Goal: Information Seeking & Learning: Check status

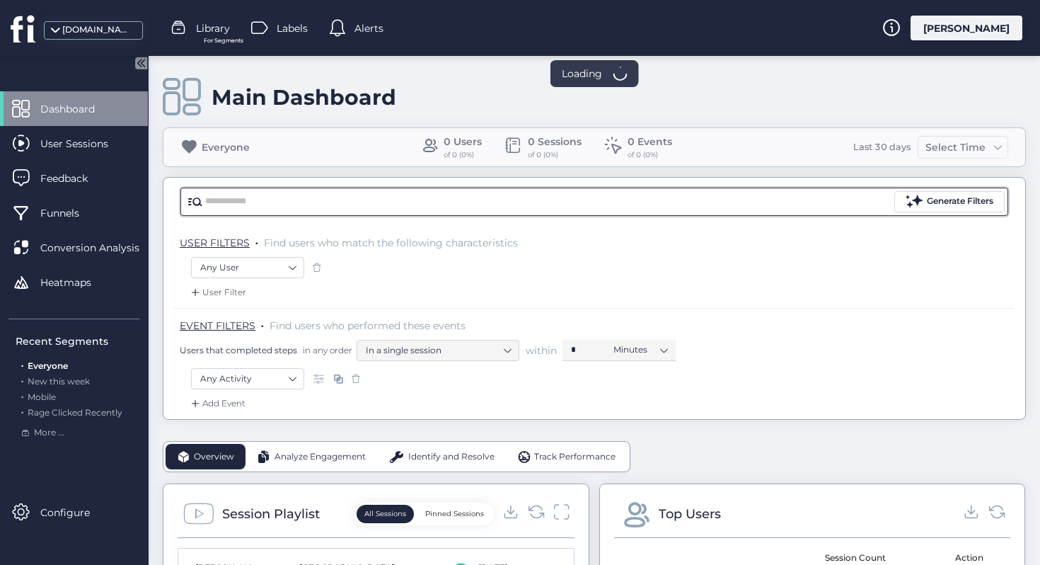
click at [525, 205] on input "text" at bounding box center [548, 201] width 686 height 21
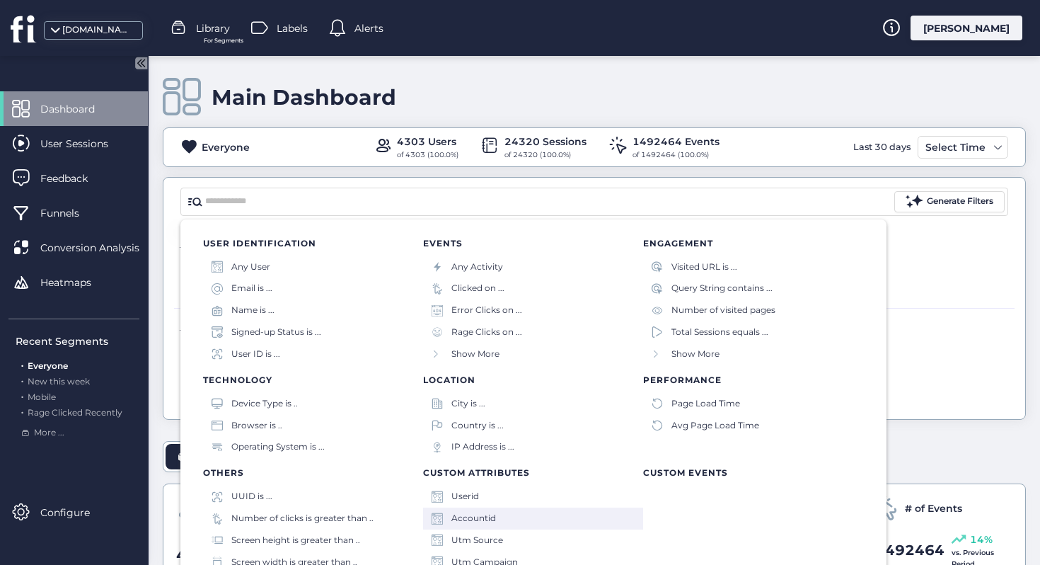
click at [503, 523] on div "Accountid" at bounding box center [533, 518] width 220 height 22
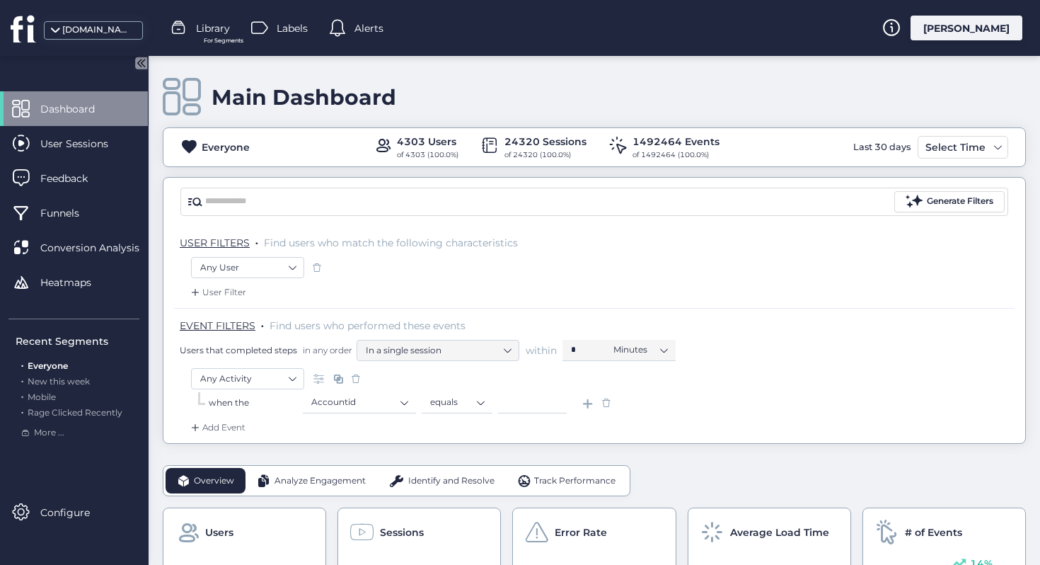
click at [530, 405] on input at bounding box center [532, 402] width 69 height 21
paste input "*****"
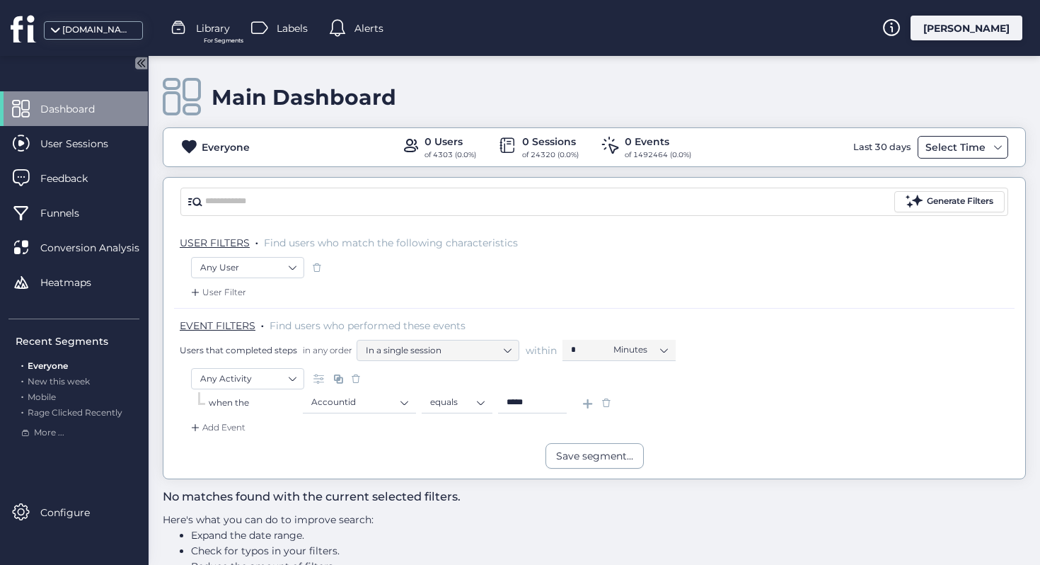
click at [983, 143] on div "Select Time" at bounding box center [955, 147] width 67 height 17
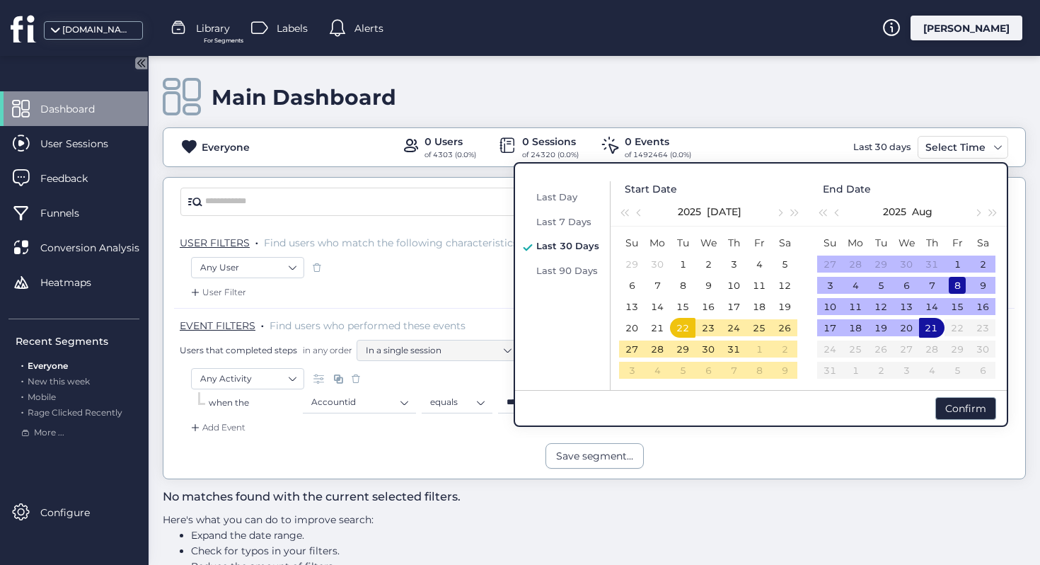
click at [949, 286] on div "8" at bounding box center [957, 285] width 17 height 17
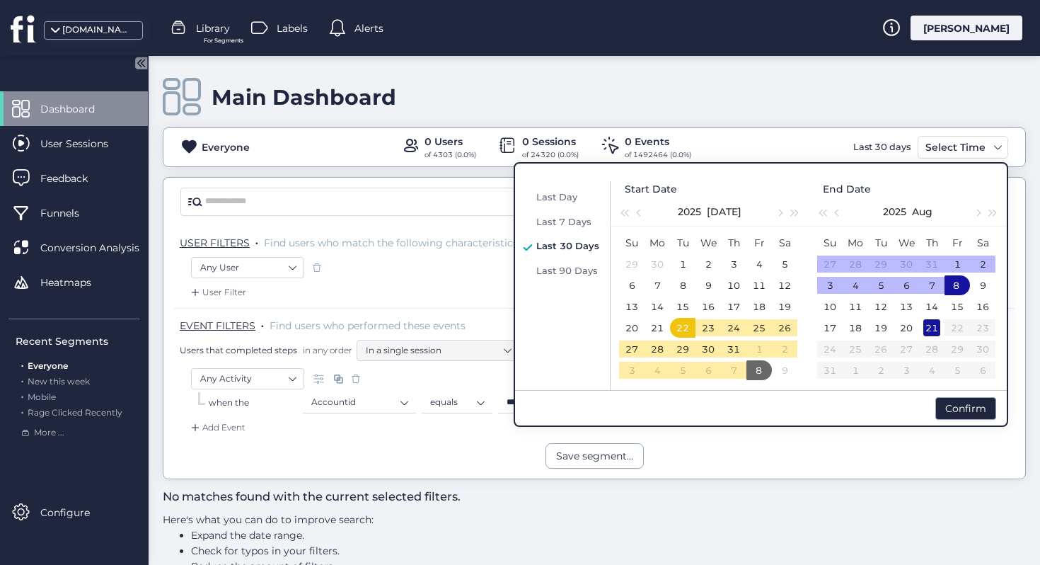
click at [930, 324] on div "21" at bounding box center [931, 327] width 17 height 17
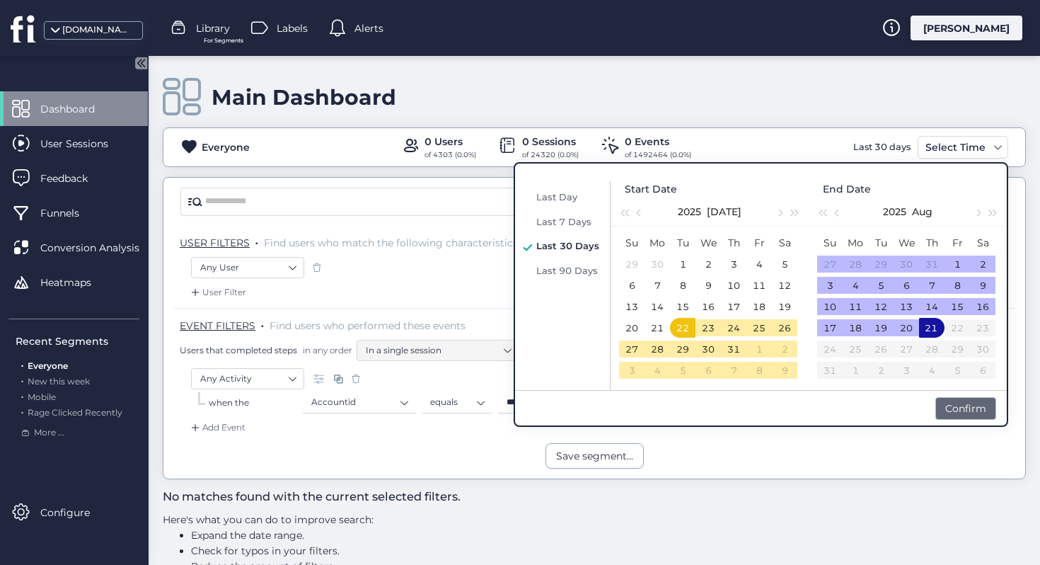
click at [969, 407] on div "Confirm" at bounding box center [965, 408] width 61 height 23
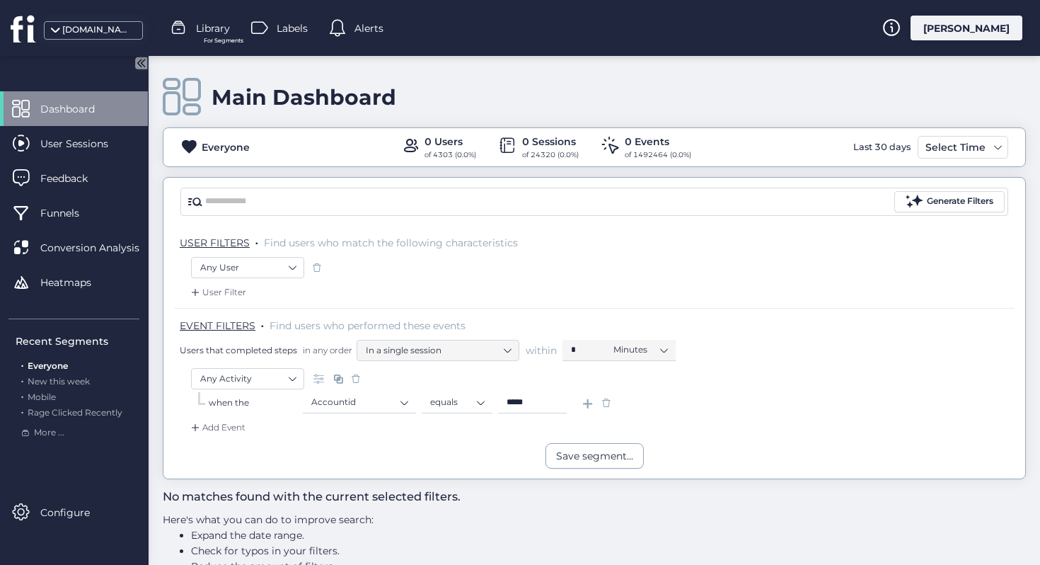
click at [550, 398] on input "*****" at bounding box center [532, 402] width 69 height 21
click at [534, 405] on input "*****" at bounding box center [532, 402] width 69 height 21
paste input
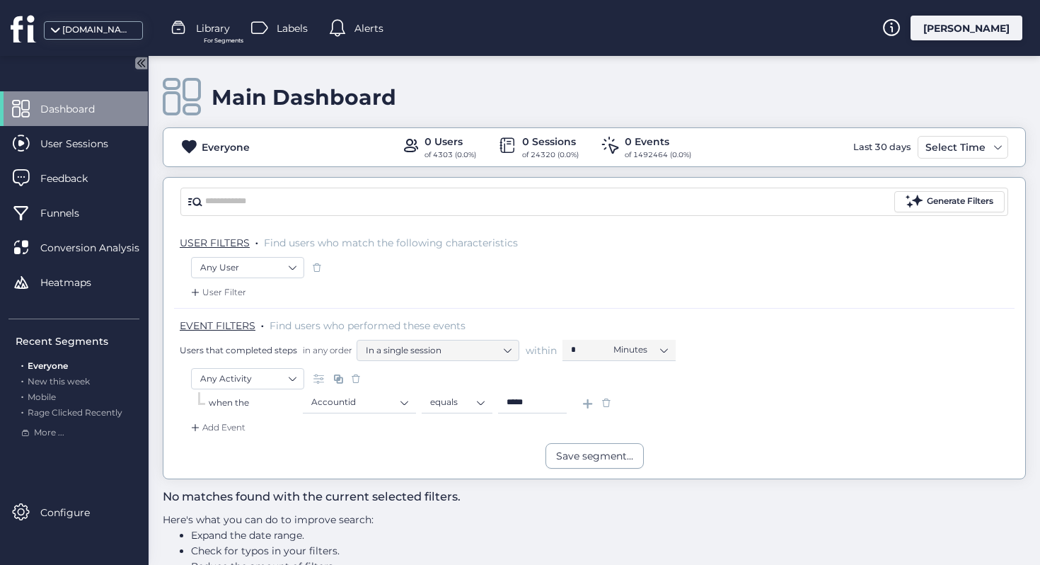
type input "*****"
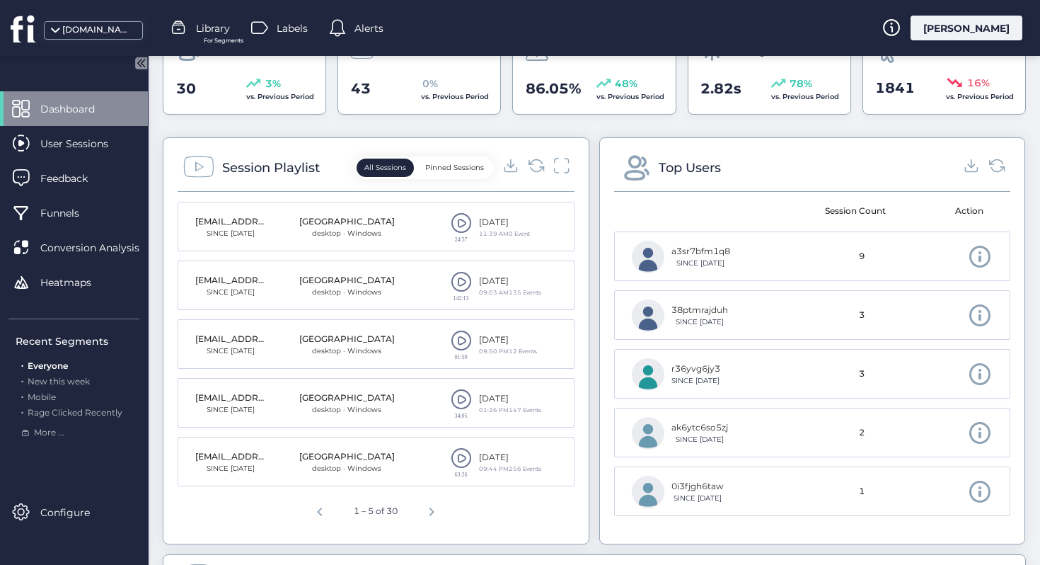
scroll to position [521, 0]
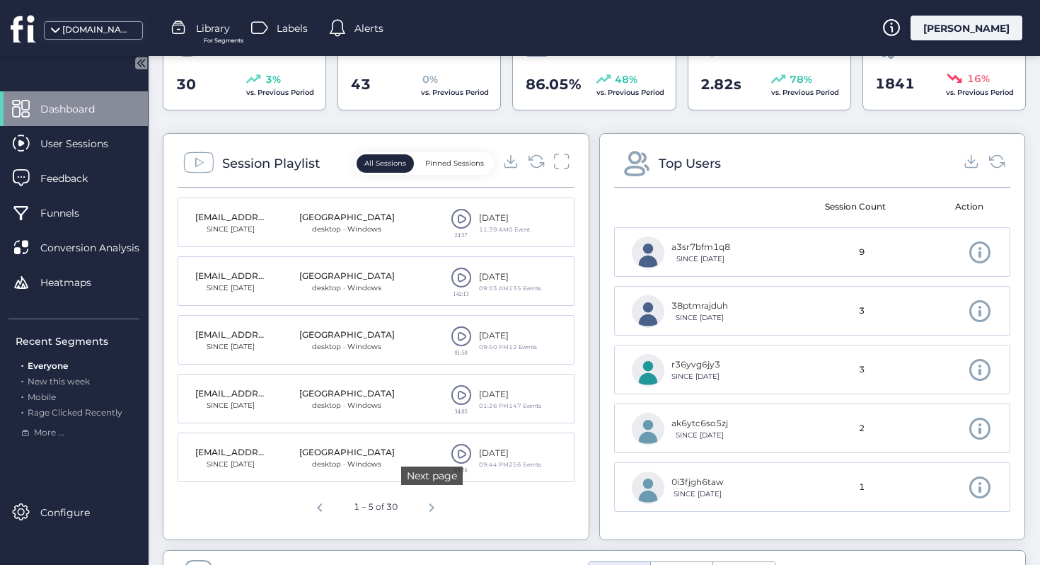
click at [430, 512] on span "Next page" at bounding box center [432, 505] width 34 height 34
click at [435, 507] on span "Next page" at bounding box center [434, 505] width 34 height 34
click at [318, 505] on span "Previous page" at bounding box center [314, 505] width 34 height 34
click at [462, 455] on span at bounding box center [461, 453] width 21 height 21
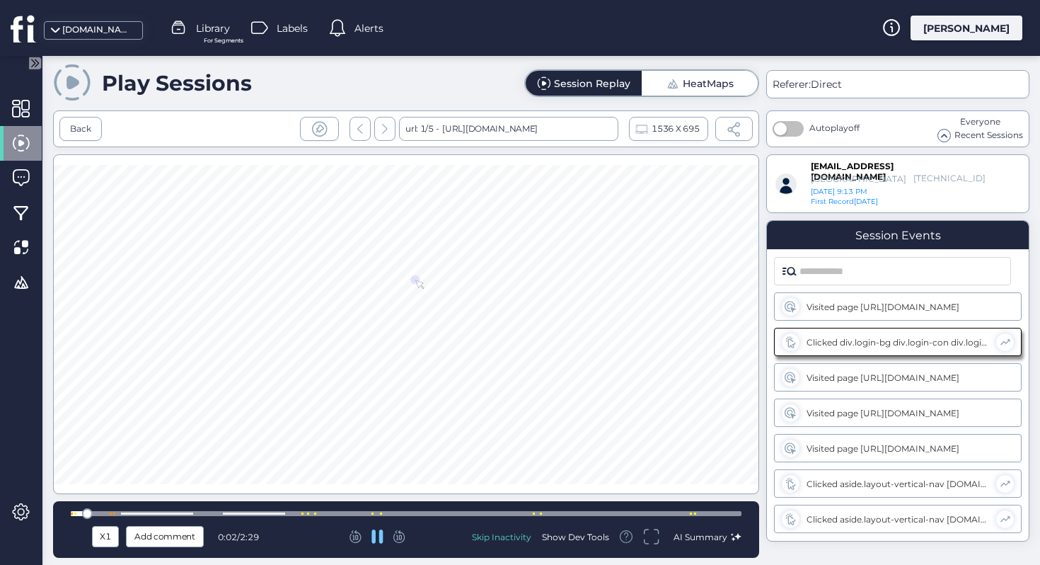
click at [400, 540] on icon at bounding box center [399, 536] width 12 height 13
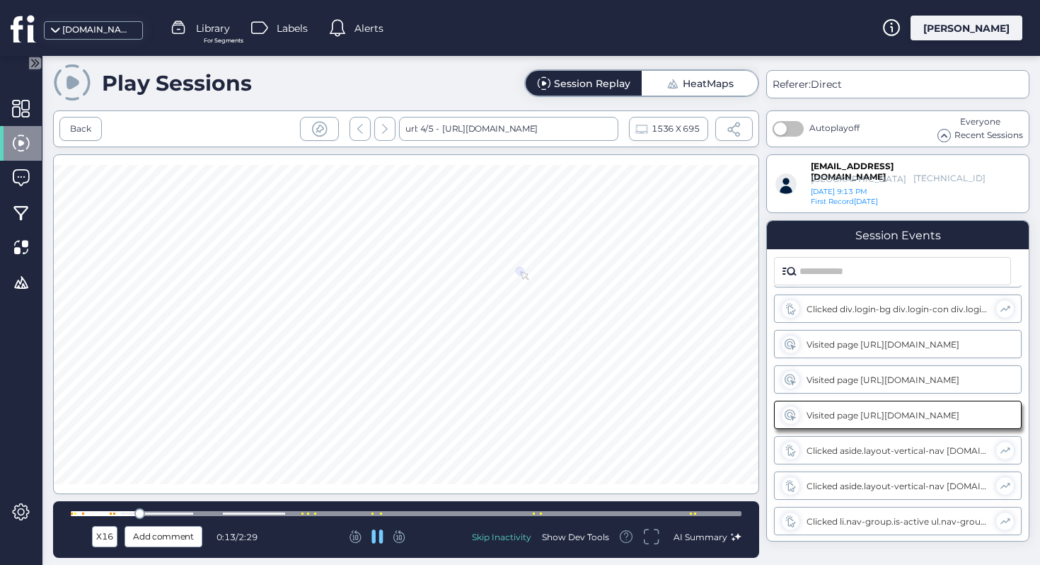
scroll to position [35, 0]
click at [400, 540] on icon at bounding box center [399, 536] width 12 height 13
click at [402, 535] on icon at bounding box center [398, 535] width 7 height 10
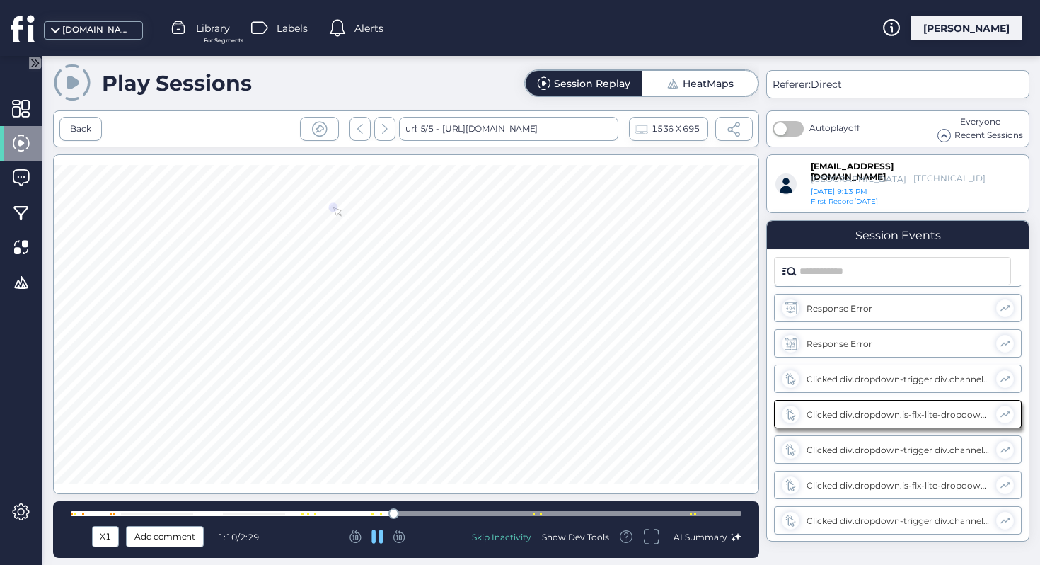
scroll to position [318, 0]
click at [402, 535] on icon at bounding box center [398, 535] width 7 height 10
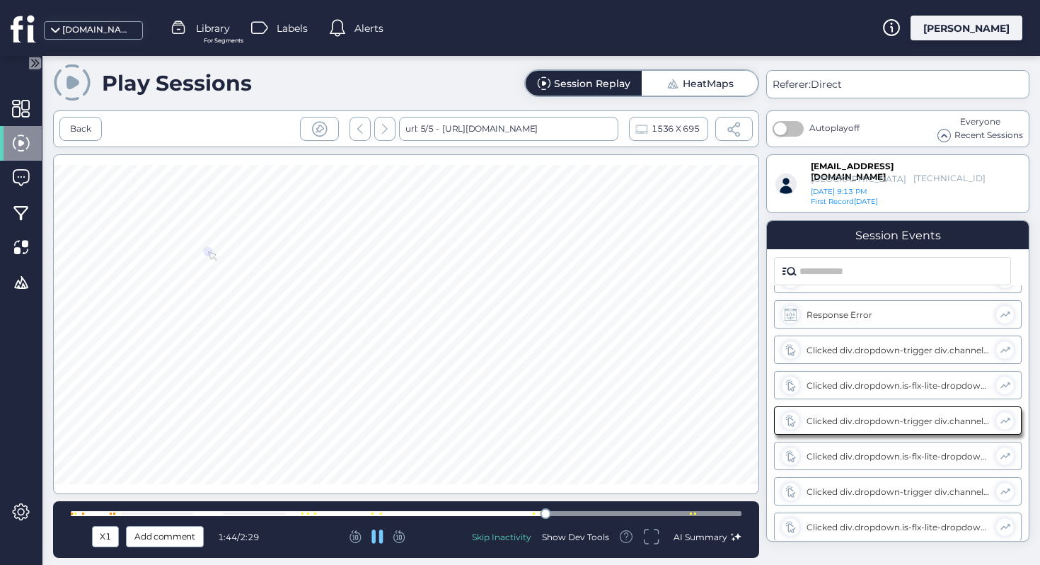
scroll to position [347, 0]
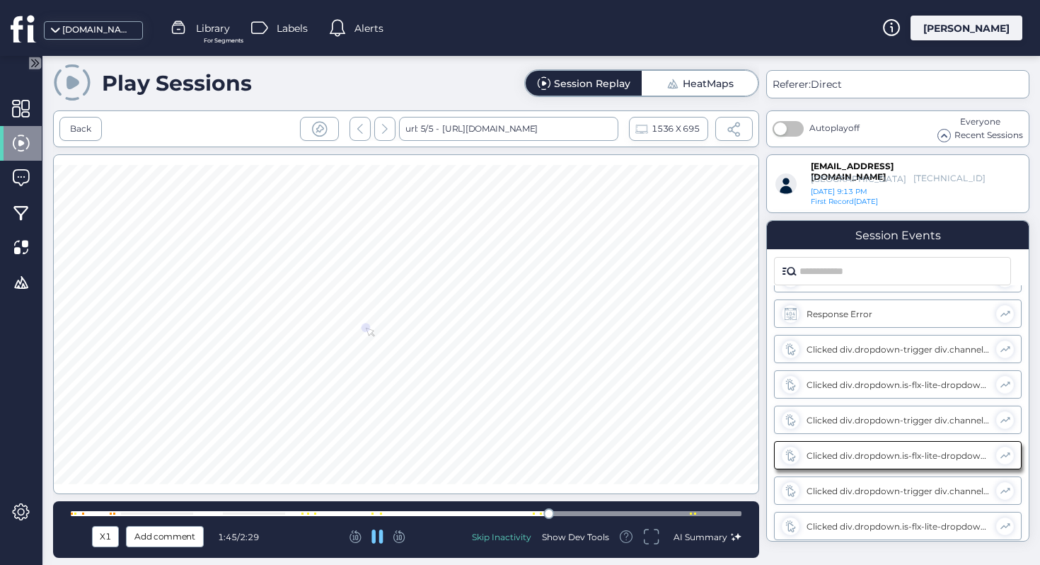
click at [402, 535] on icon at bounding box center [398, 535] width 7 height 10
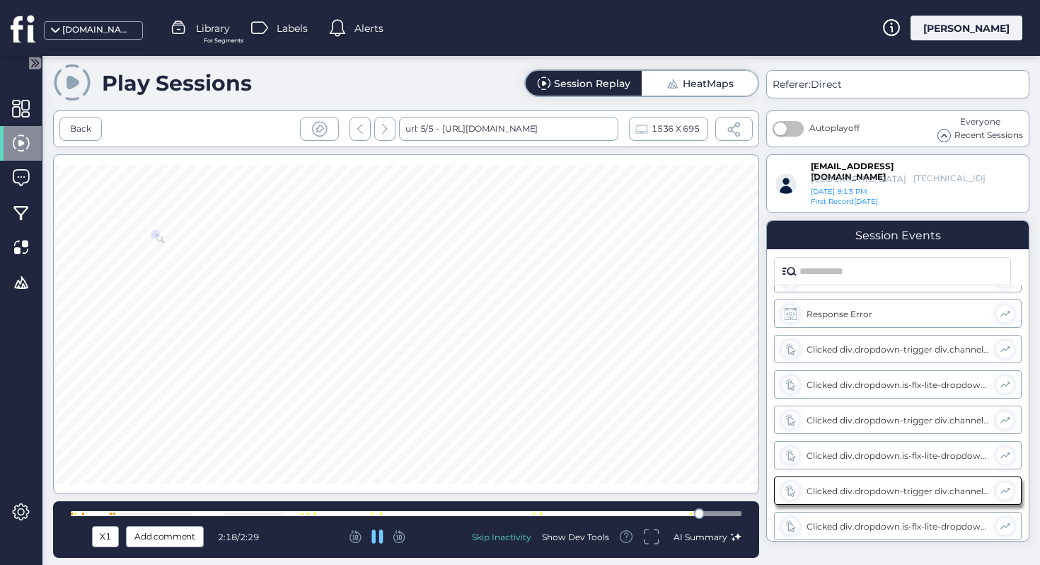
click at [402, 535] on icon at bounding box center [398, 535] width 7 height 10
